Goal: Consume media (video, audio)

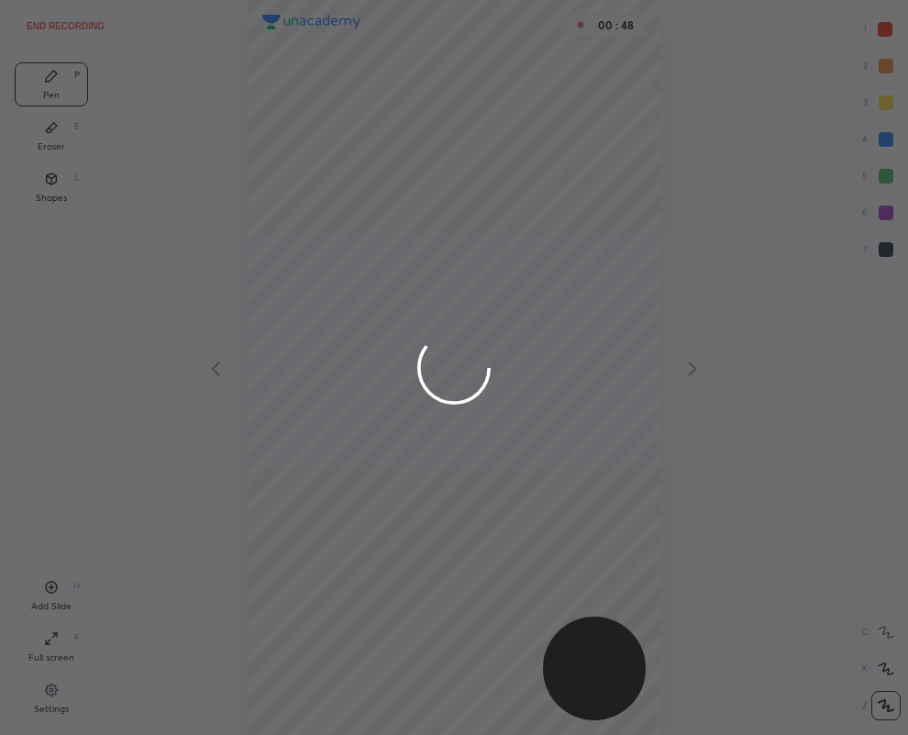
scroll to position [735, 615]
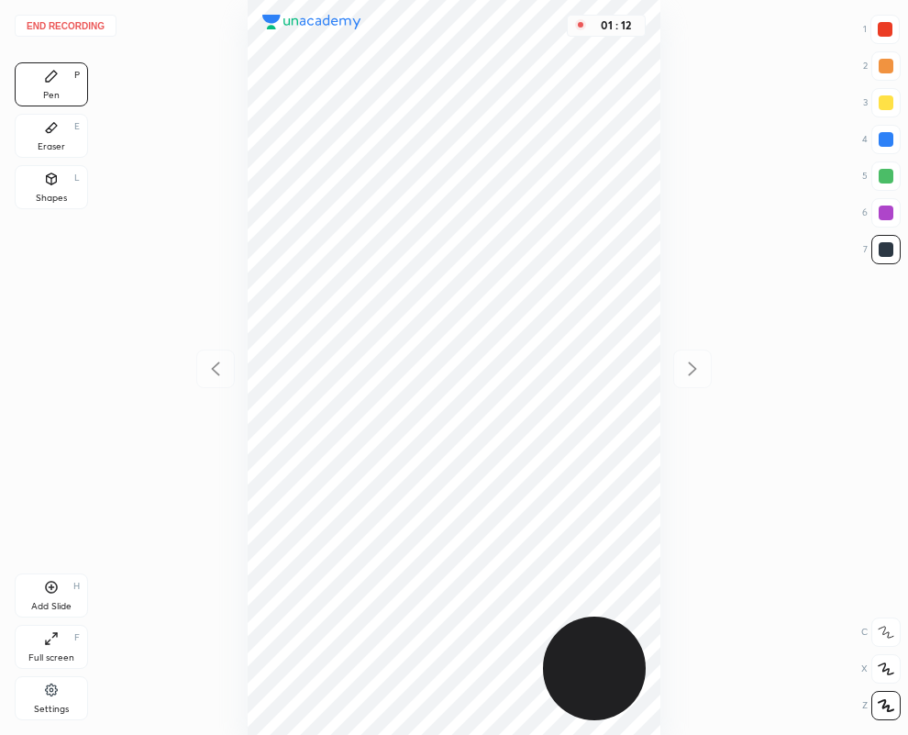
click at [217, 367] on div "01 : 12" at bounding box center [454, 367] width 615 height 735
click at [218, 367] on div "01 : 13" at bounding box center [454, 367] width 615 height 735
click at [221, 367] on div "01 : 14" at bounding box center [454, 367] width 615 height 735
click at [221, 368] on div "01 : 14" at bounding box center [454, 367] width 615 height 735
click at [223, 369] on div "01 : 14" at bounding box center [454, 367] width 615 height 735
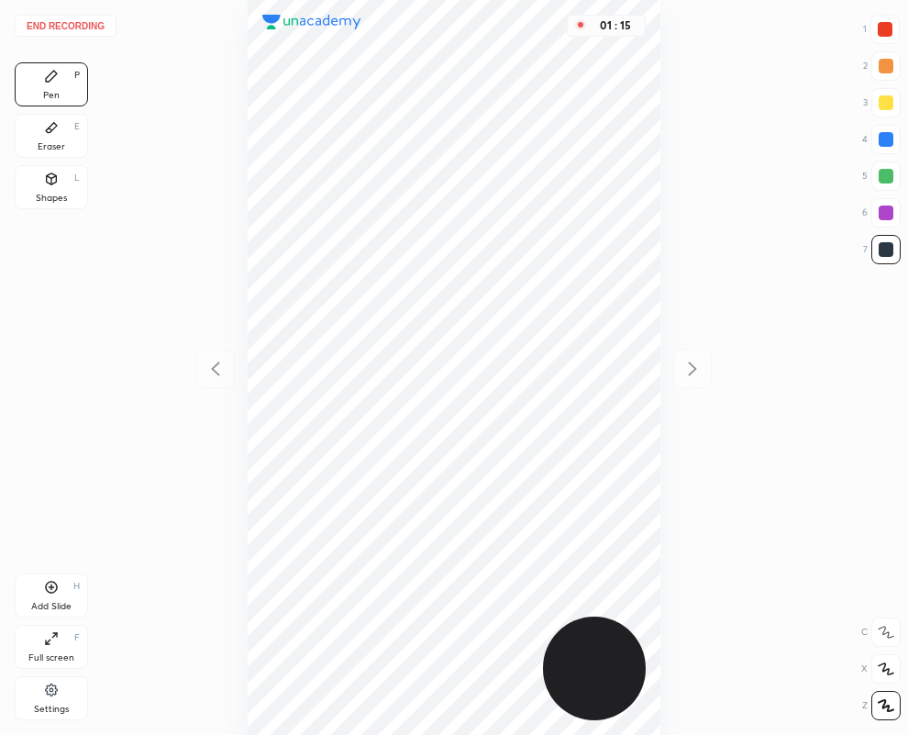
click at [225, 369] on div "01 : 15" at bounding box center [454, 367] width 615 height 735
click at [217, 372] on div "01 : 15" at bounding box center [454, 367] width 615 height 735
click at [217, 372] on div "01 : 16" at bounding box center [454, 367] width 615 height 735
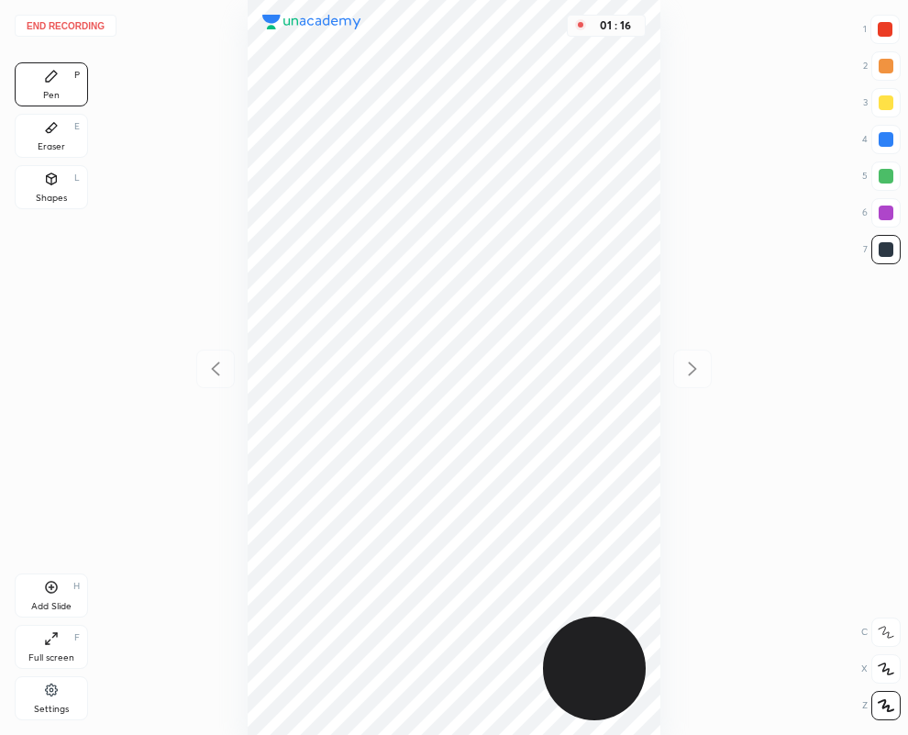
click at [217, 372] on div "01 : 16" at bounding box center [454, 367] width 615 height 735
drag, startPoint x: 217, startPoint y: 372, endPoint x: 183, endPoint y: 350, distance: 40.5
click at [218, 373] on div "01 : 17" at bounding box center [454, 367] width 615 height 735
click at [76, 25] on button "End recording" at bounding box center [66, 26] width 102 height 22
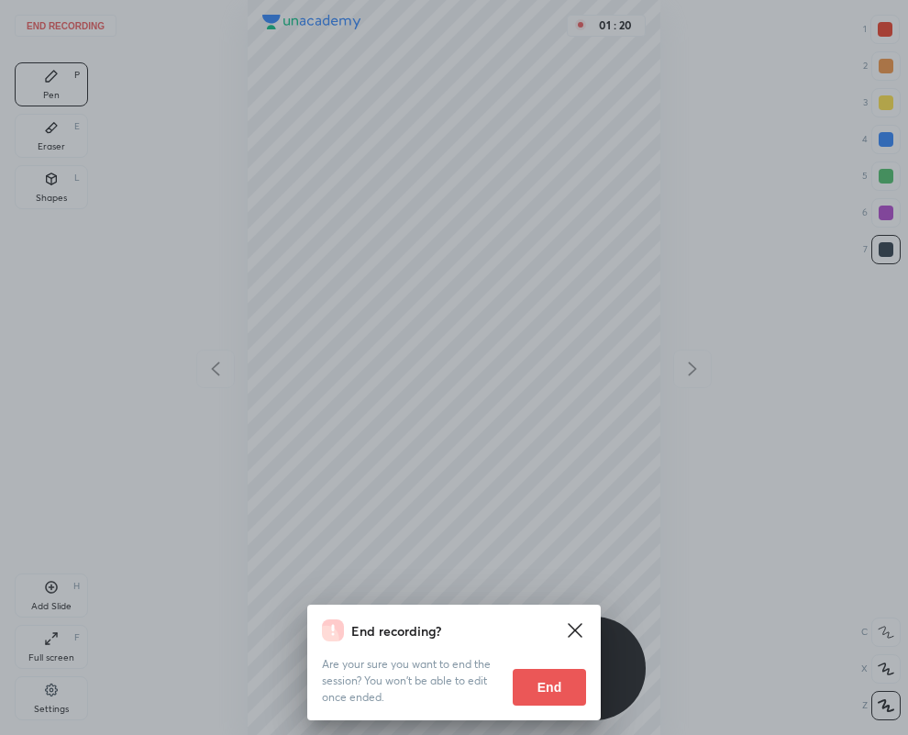
click at [550, 682] on button "End" at bounding box center [549, 687] width 73 height 37
